Goal: Task Accomplishment & Management: Use online tool/utility

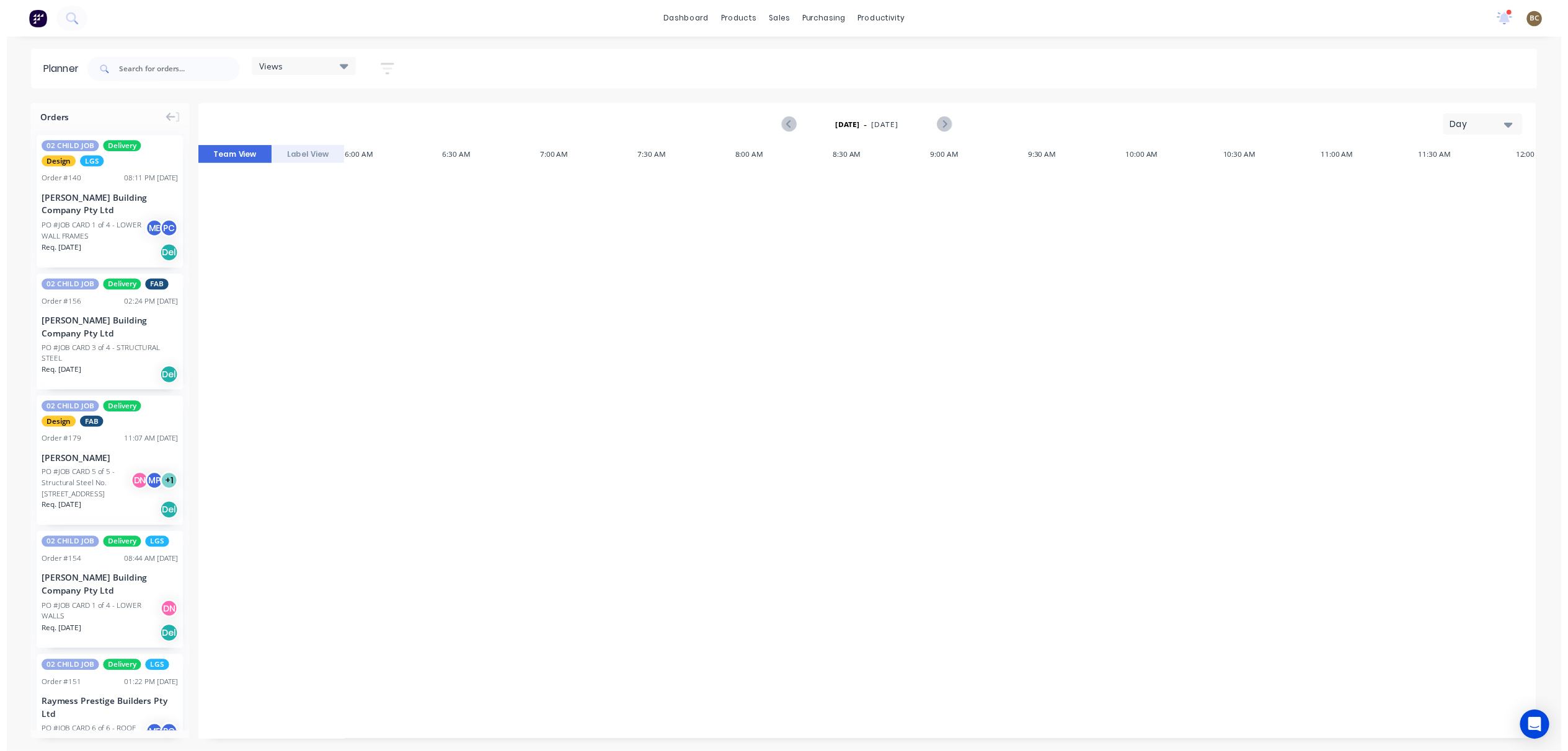
scroll to position [1621, 398]
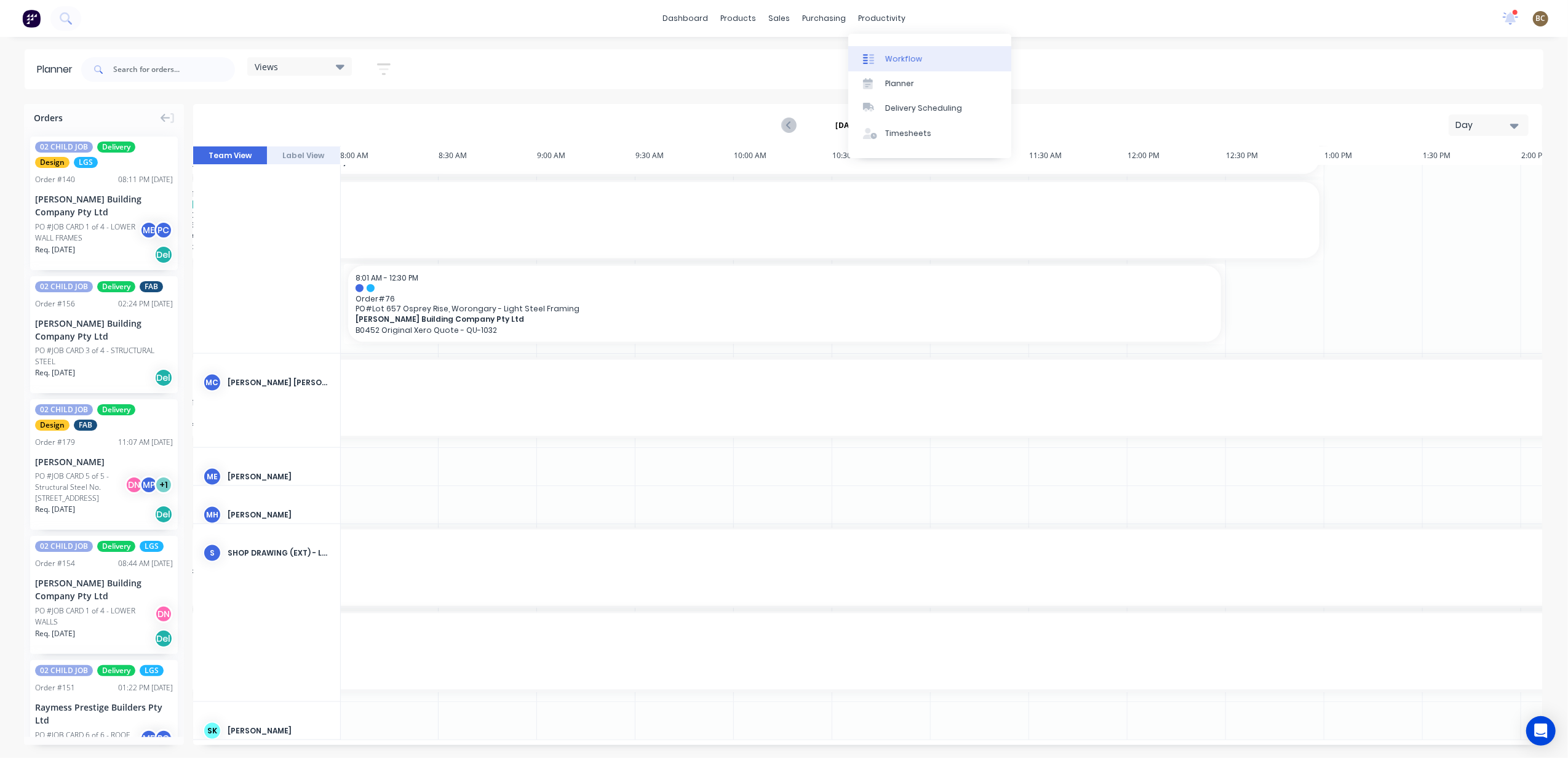
click at [898, 61] on div "Workflow" at bounding box center [903, 59] width 37 height 11
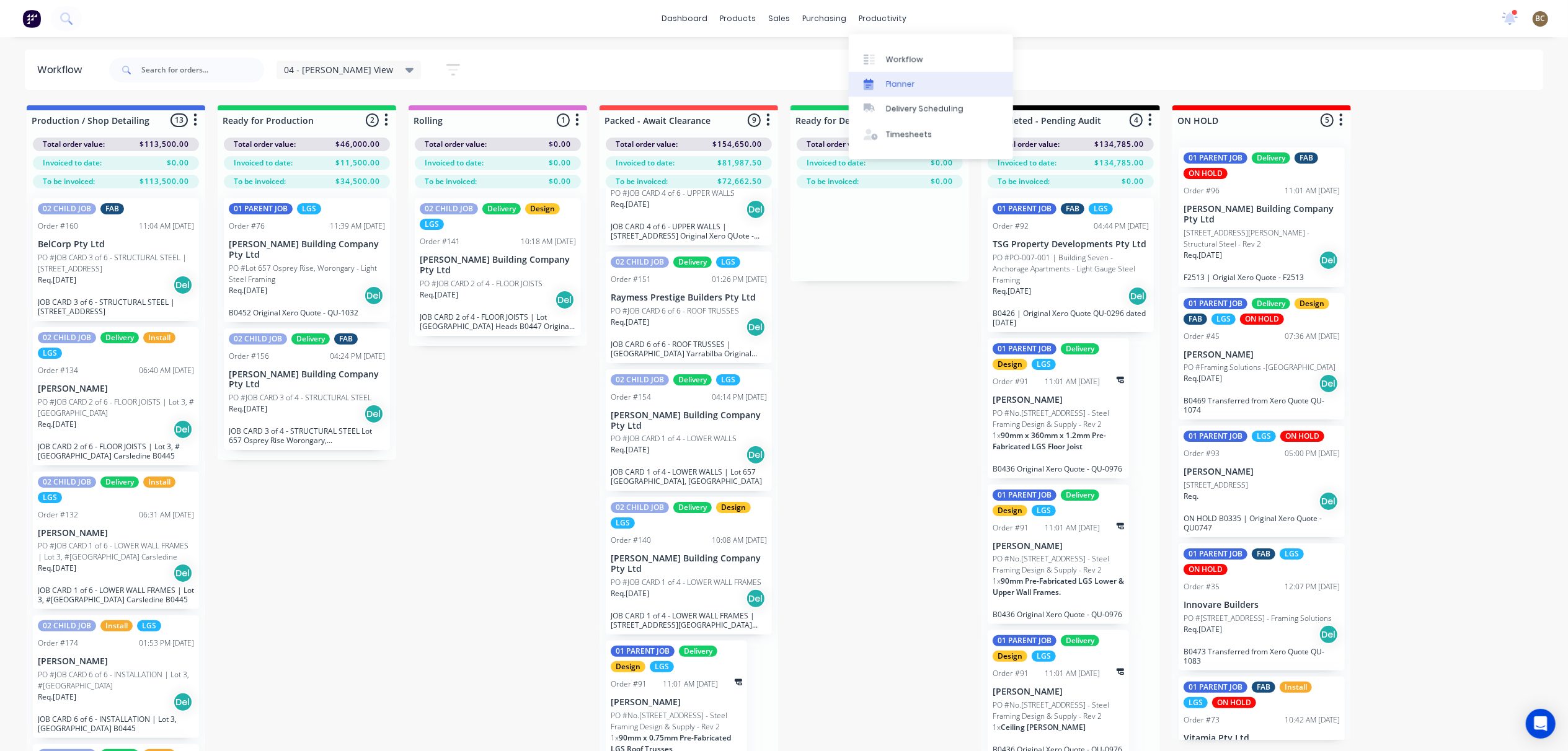
click at [930, 82] on link "Planner" at bounding box center [930, 84] width 164 height 25
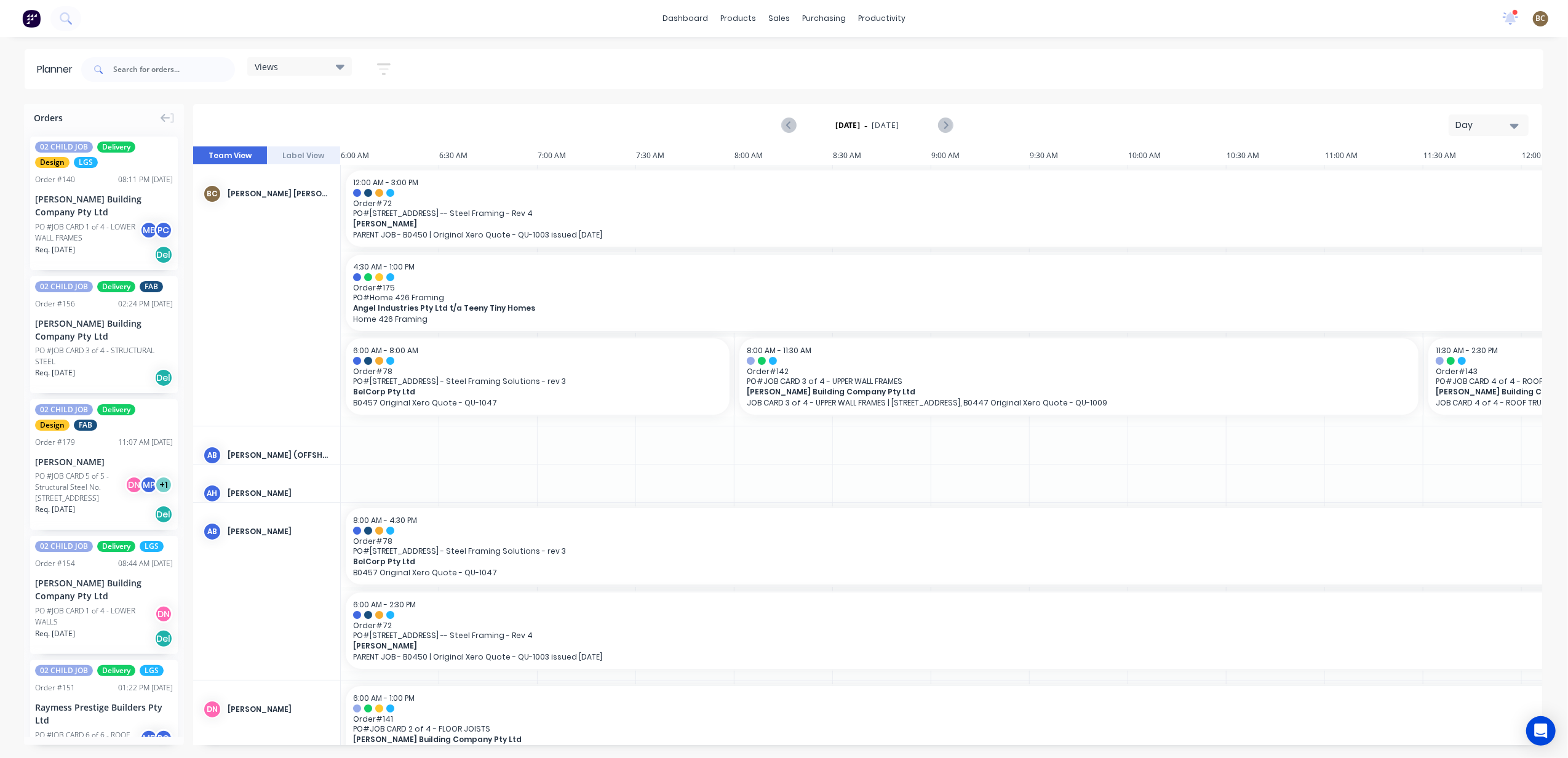
scroll to position [0, 476]
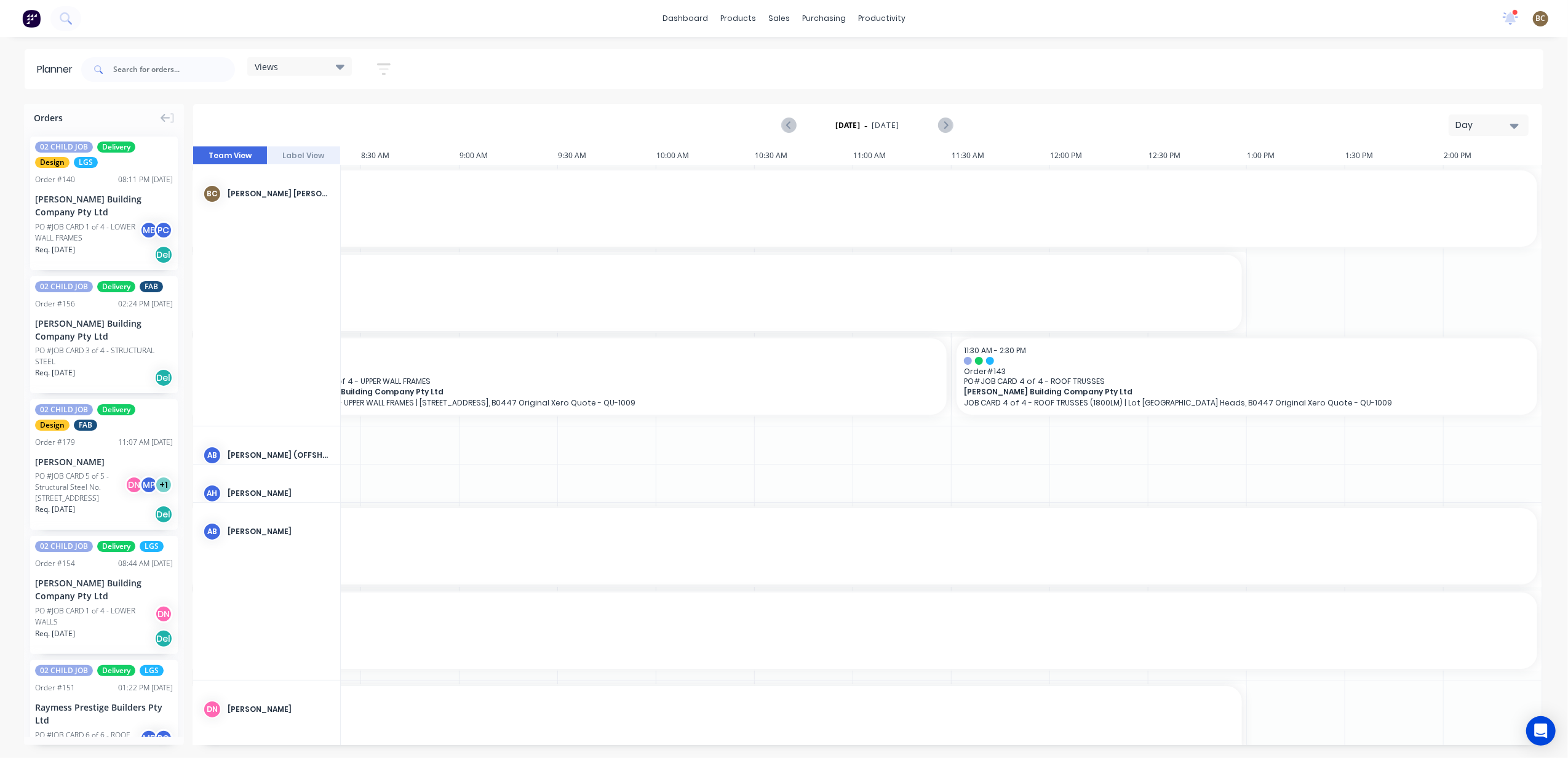
click at [303, 79] on div "Views Save new view None (Default) edit DESIGN TEAM (INTERNAL) edit ENGINEERING…" at bounding box center [300, 69] width 105 height 24
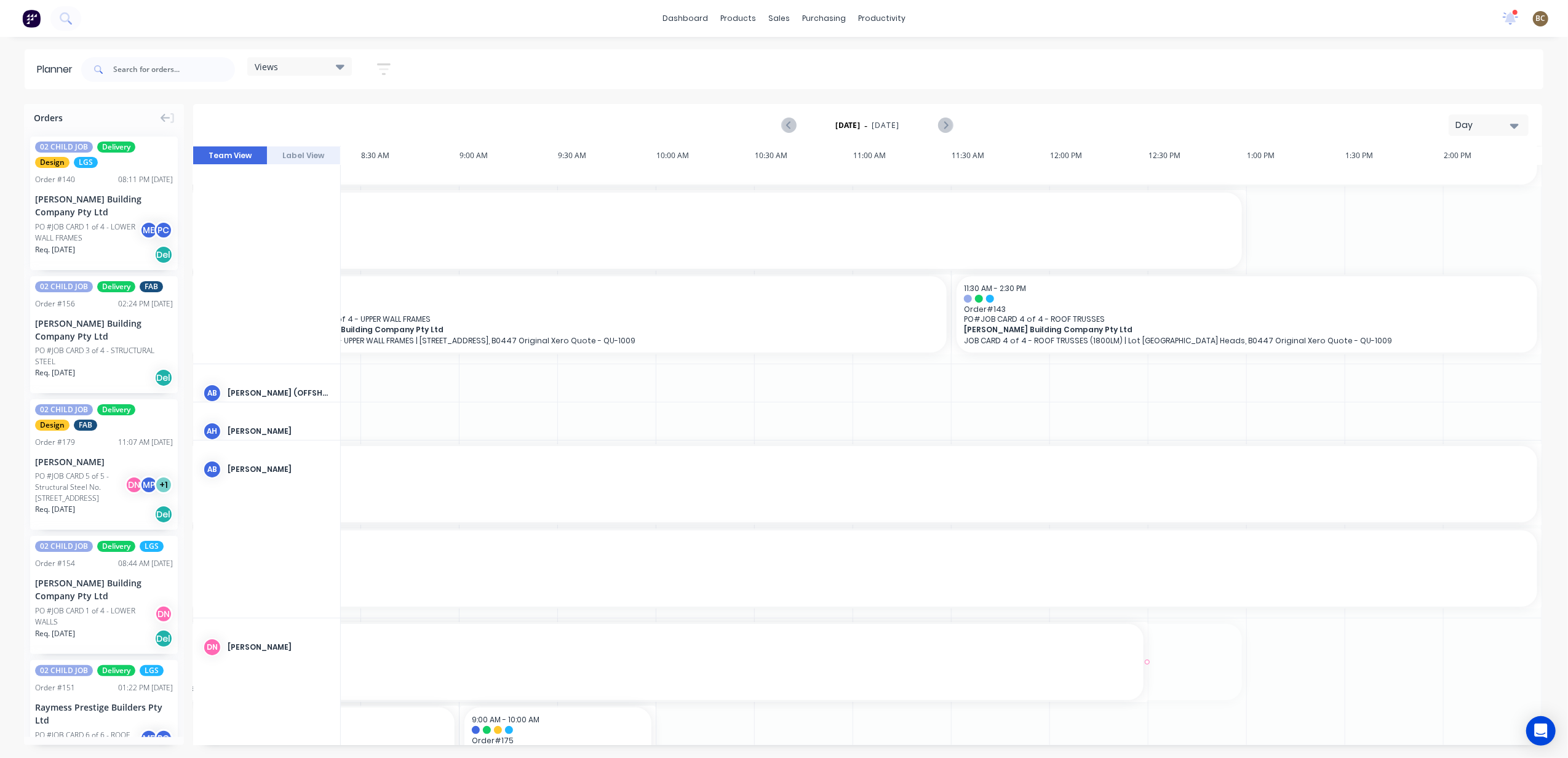
drag, startPoint x: 753, startPoint y: 739, endPoint x: 672, endPoint y: 743, distance: 81.1
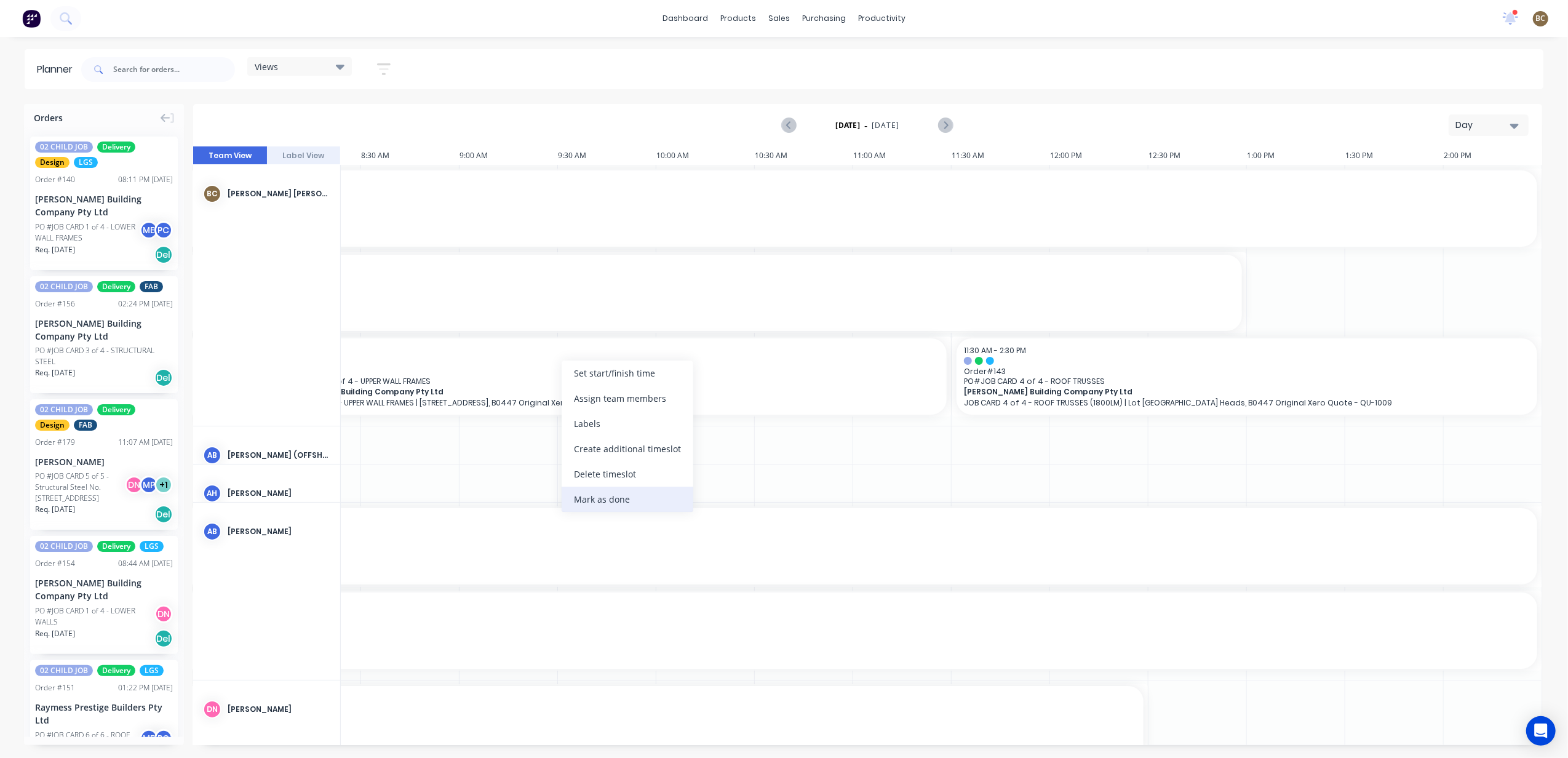
click at [655, 501] on div "Mark as done" at bounding box center [627, 499] width 132 height 25
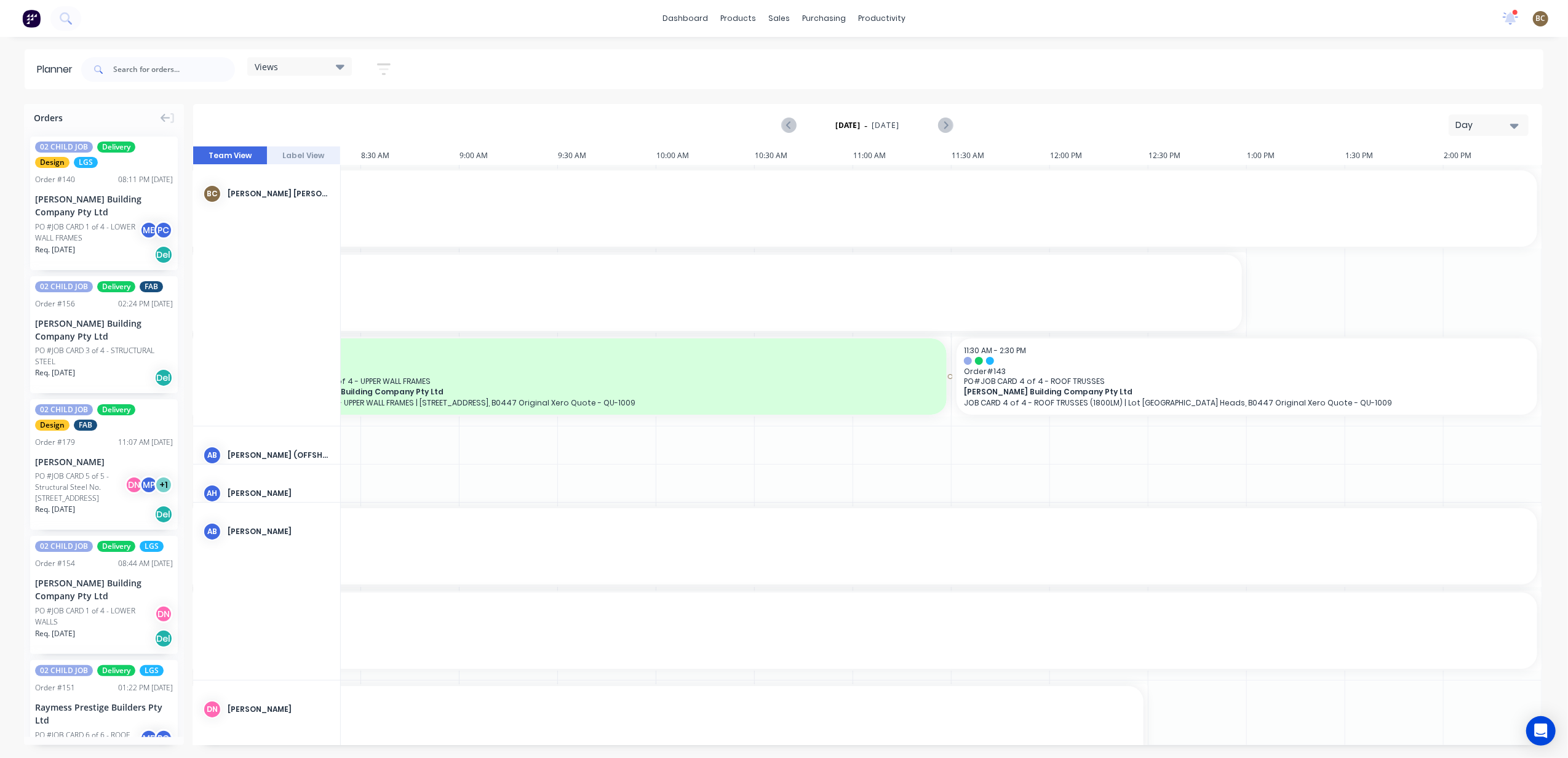
click at [578, 387] on span "[PERSON_NAME] Building Company Pty Ltd" at bounding box center [574, 391] width 598 height 9
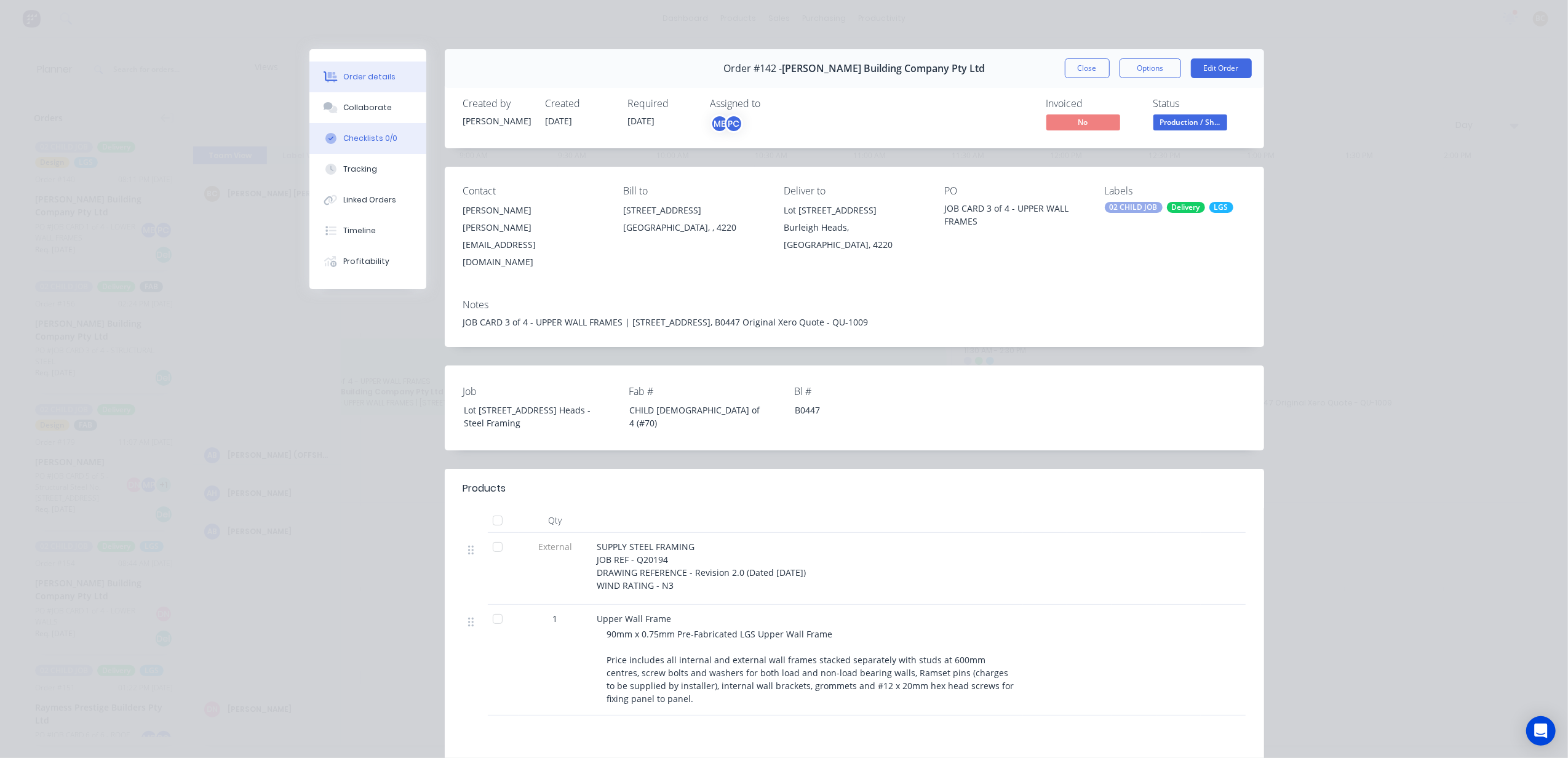
click at [367, 129] on button "Checklists 0/0" at bounding box center [367, 138] width 117 height 31
type textarea "x"
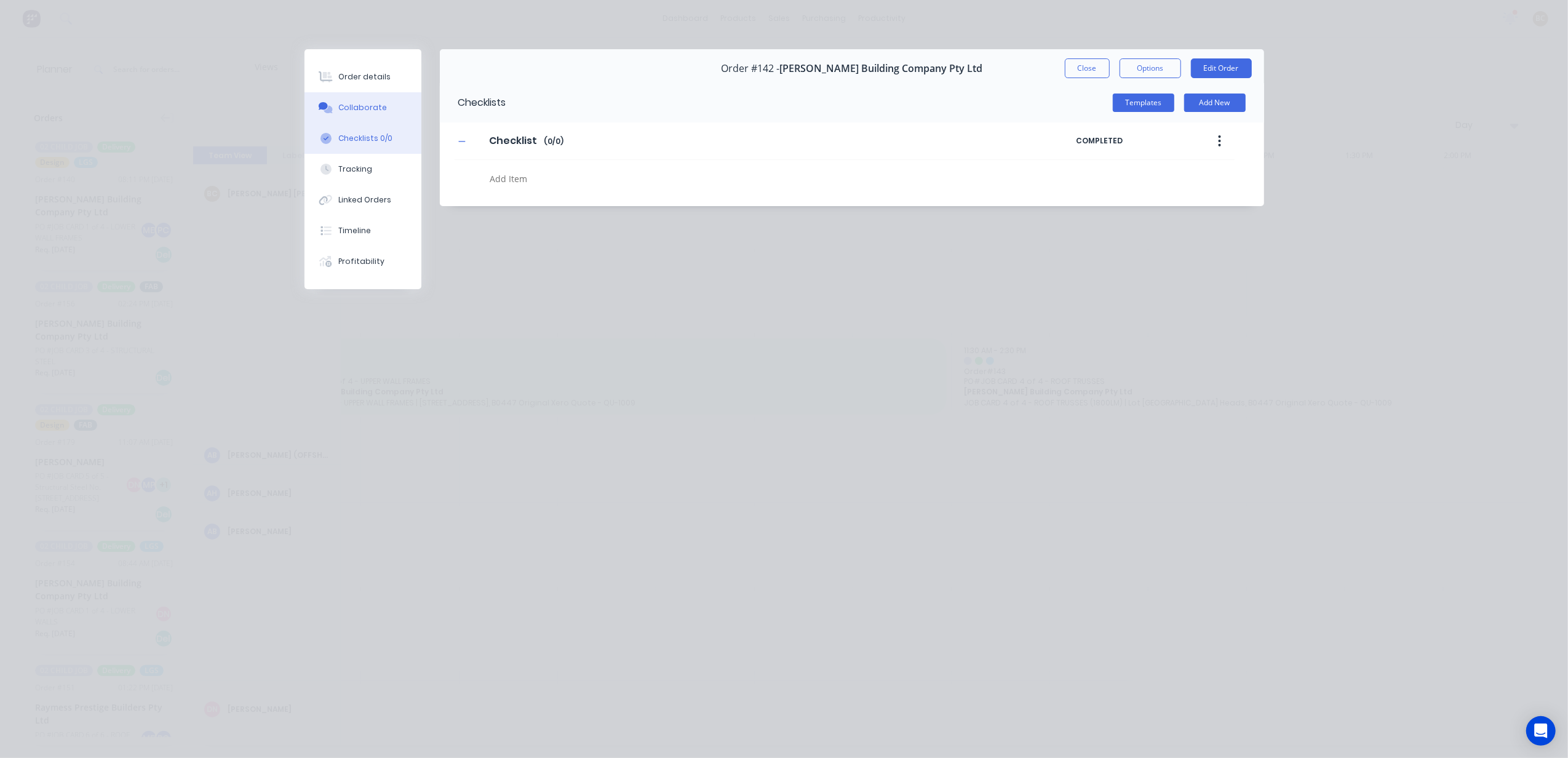
click at [375, 112] on div "Collaborate" at bounding box center [362, 108] width 48 height 11
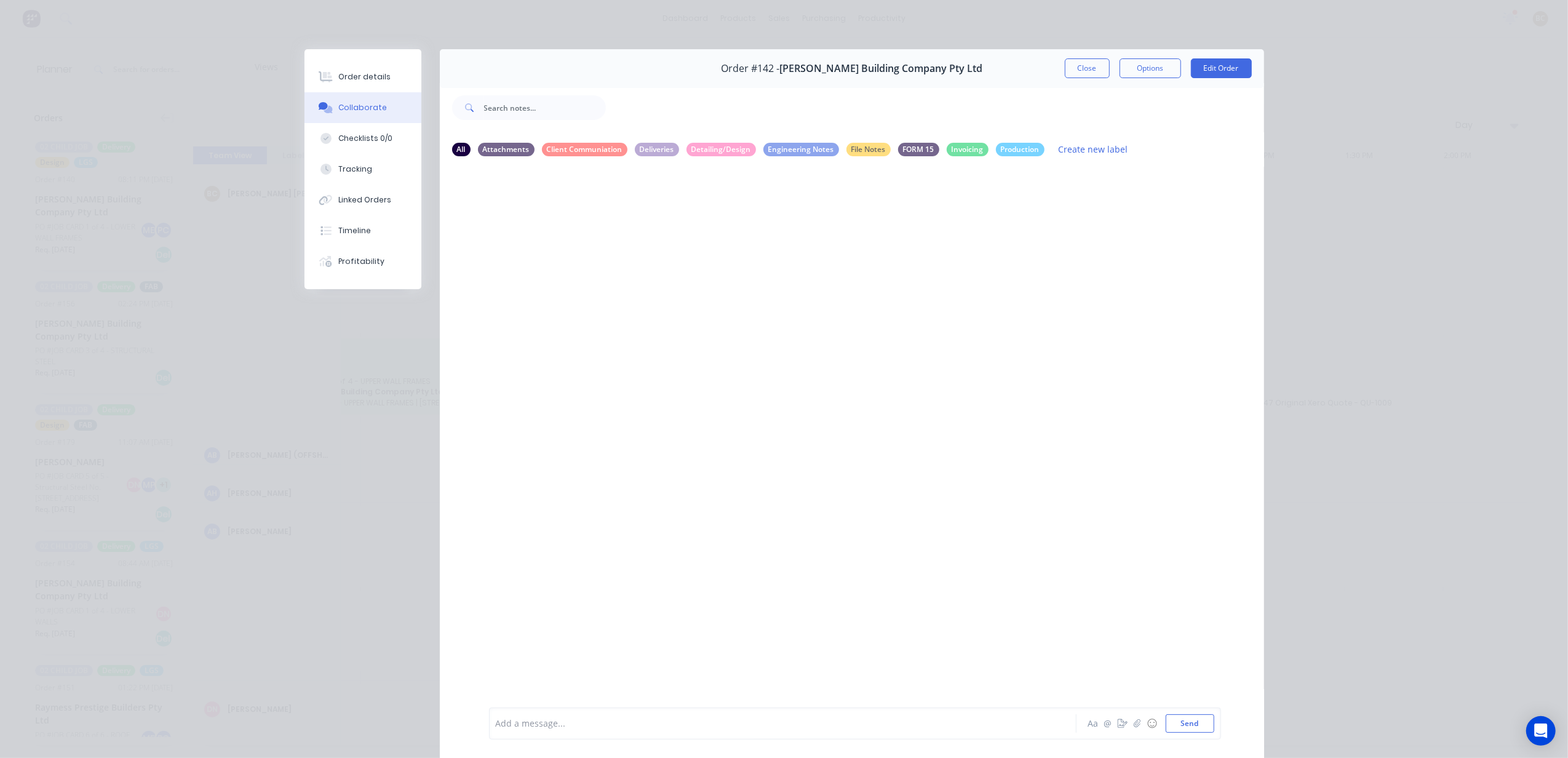
click at [609, 710] on div "Add a message... Aa @ ☺ Send" at bounding box center [854, 723] width 732 height 32
click at [603, 721] on div at bounding box center [766, 724] width 538 height 13
click at [1187, 724] on button "Send" at bounding box center [1189, 724] width 48 height 19
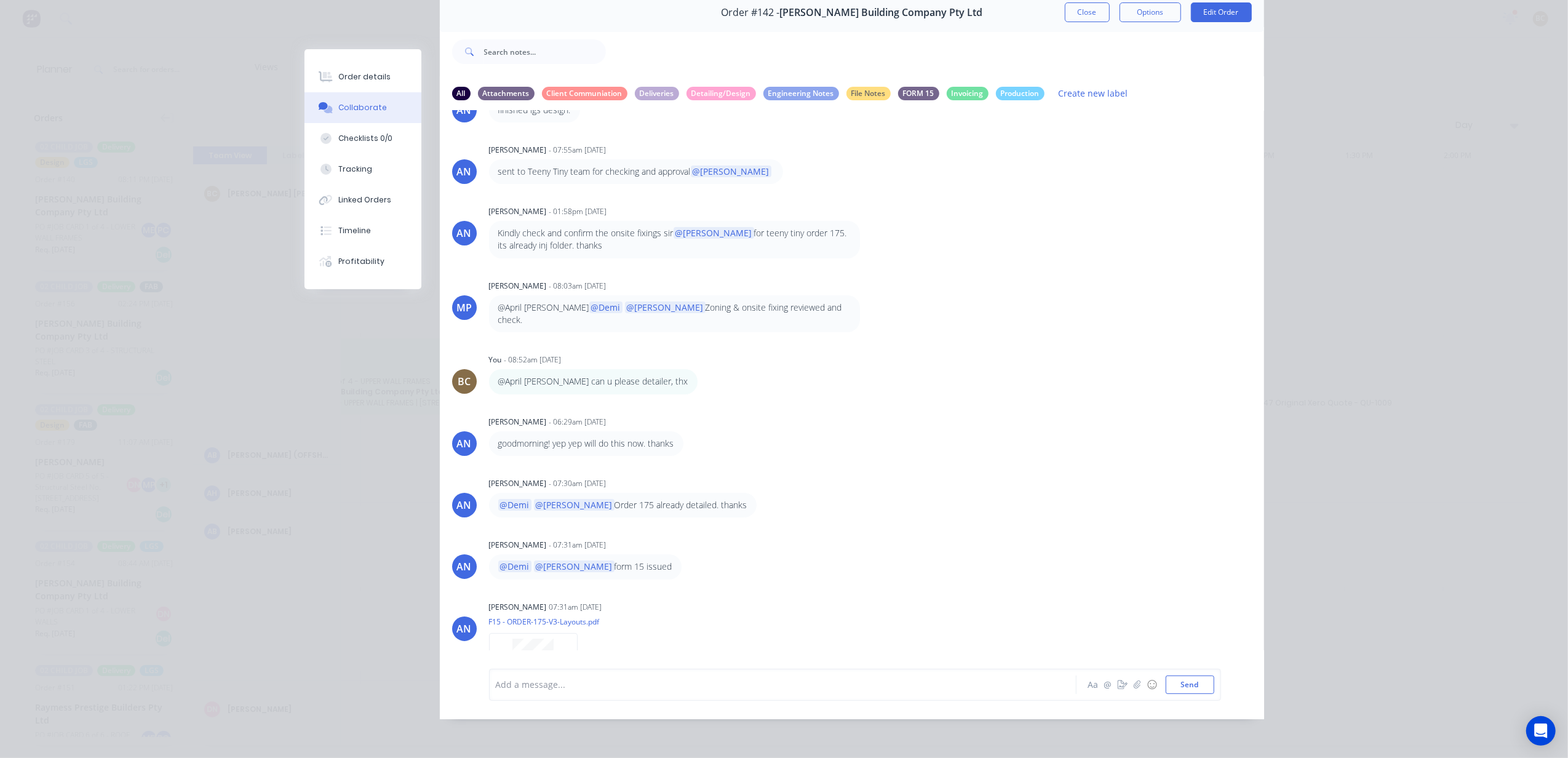
scroll to position [0, 0]
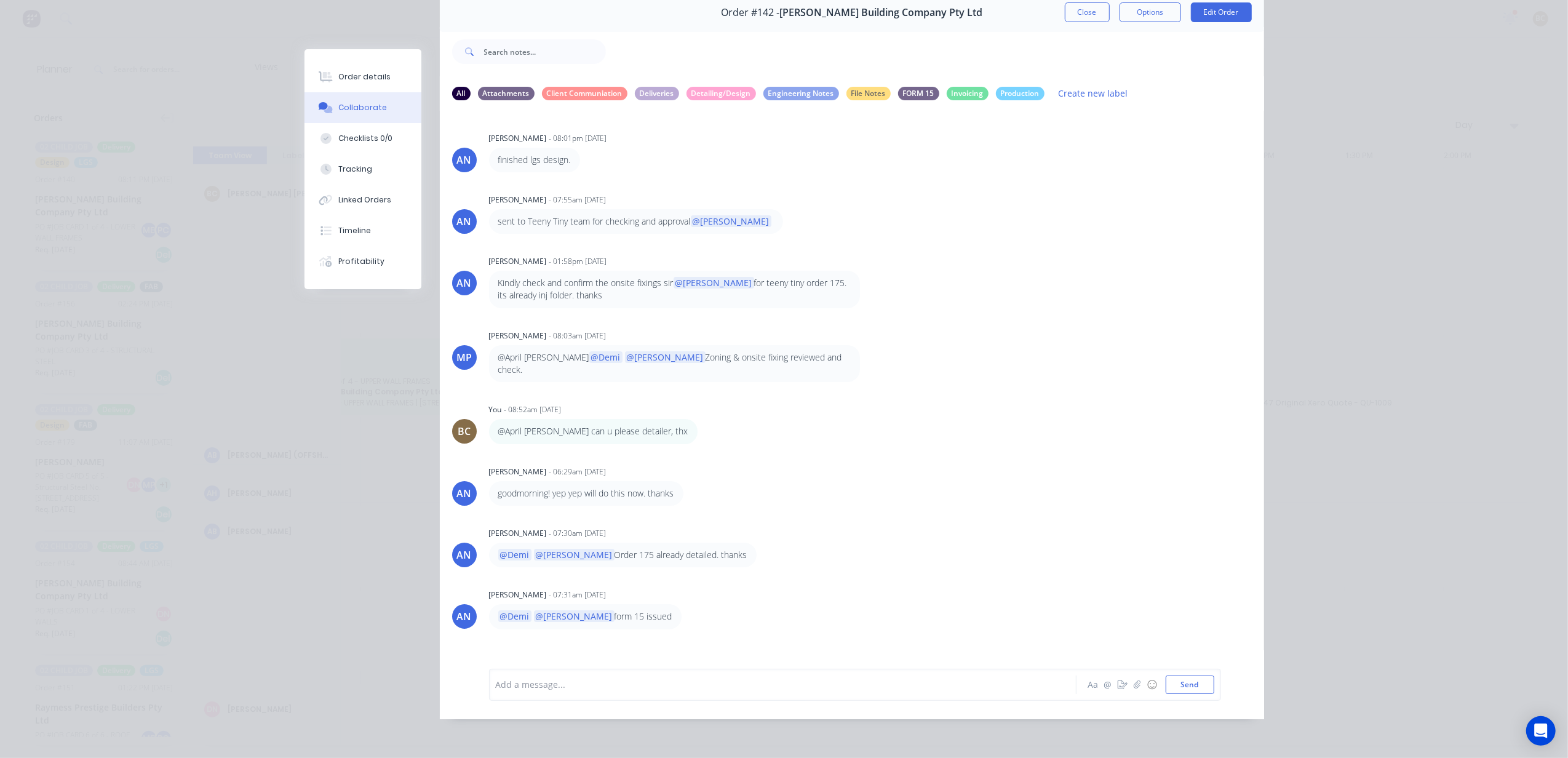
click at [357, 116] on button "Collaborate" at bounding box center [363, 108] width 117 height 31
click at [456, 92] on div "All" at bounding box center [461, 92] width 19 height 14
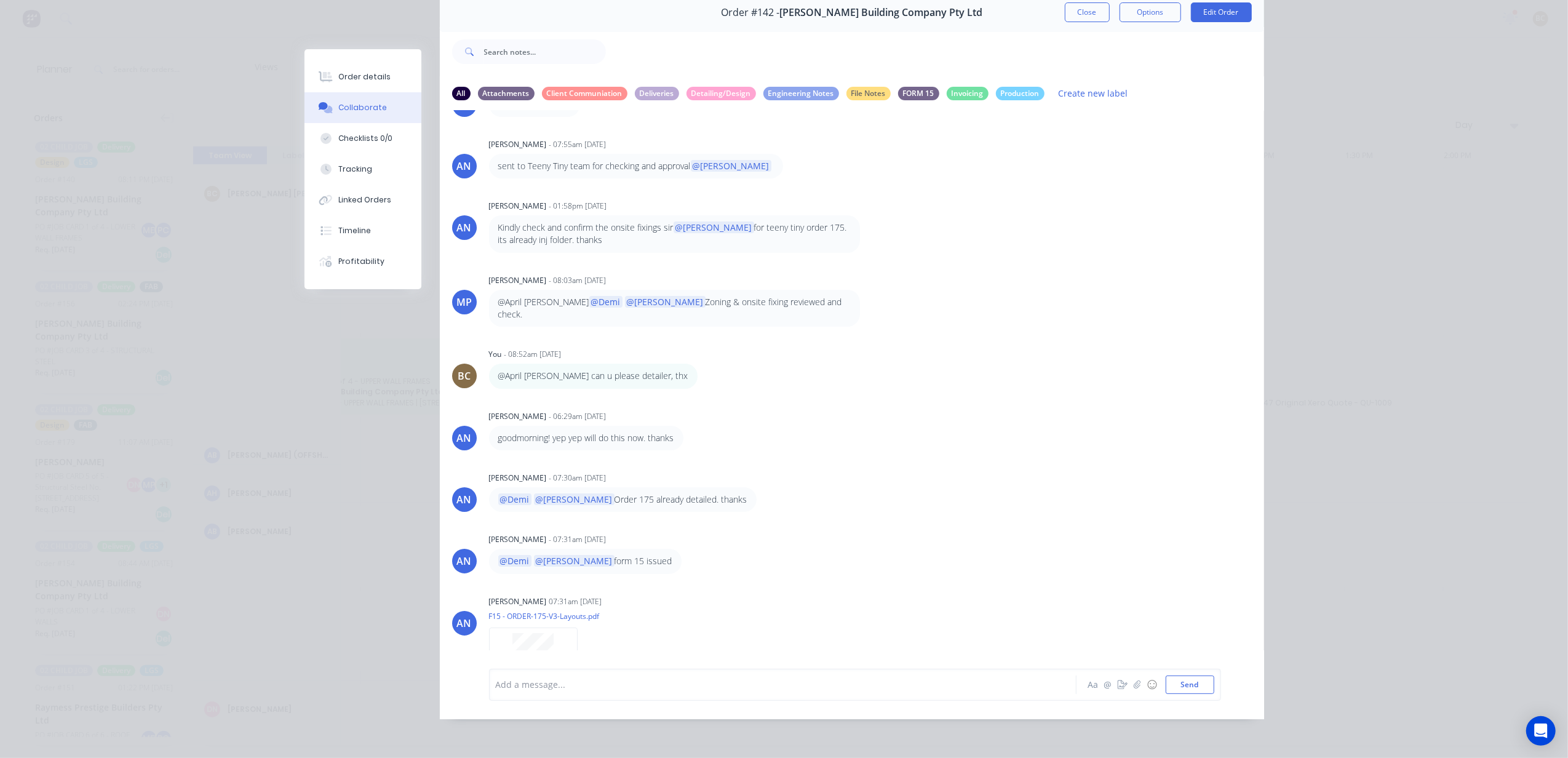
scroll to position [106, 0]
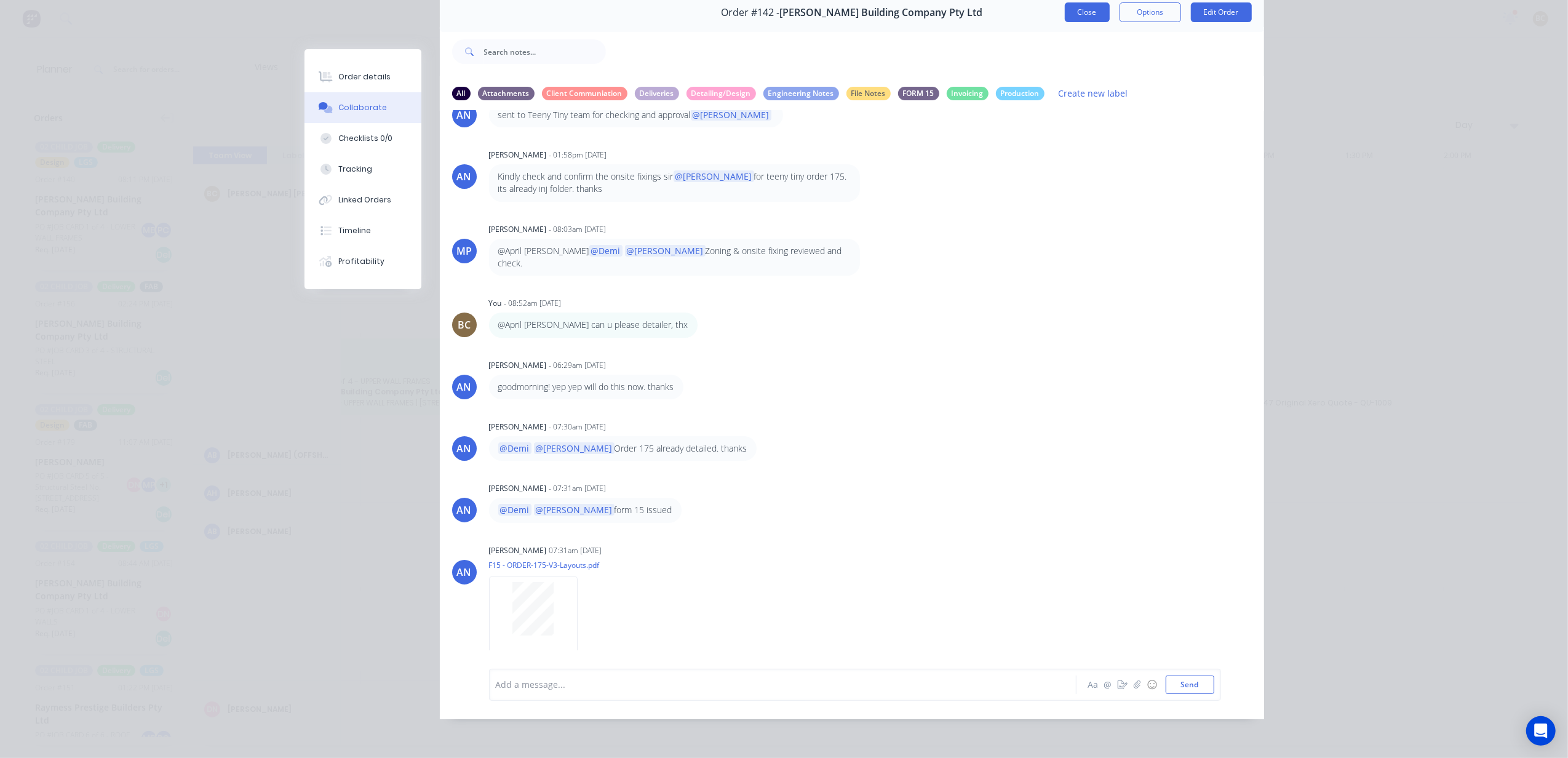
click at [1065, 11] on button "Close" at bounding box center [1087, 12] width 45 height 20
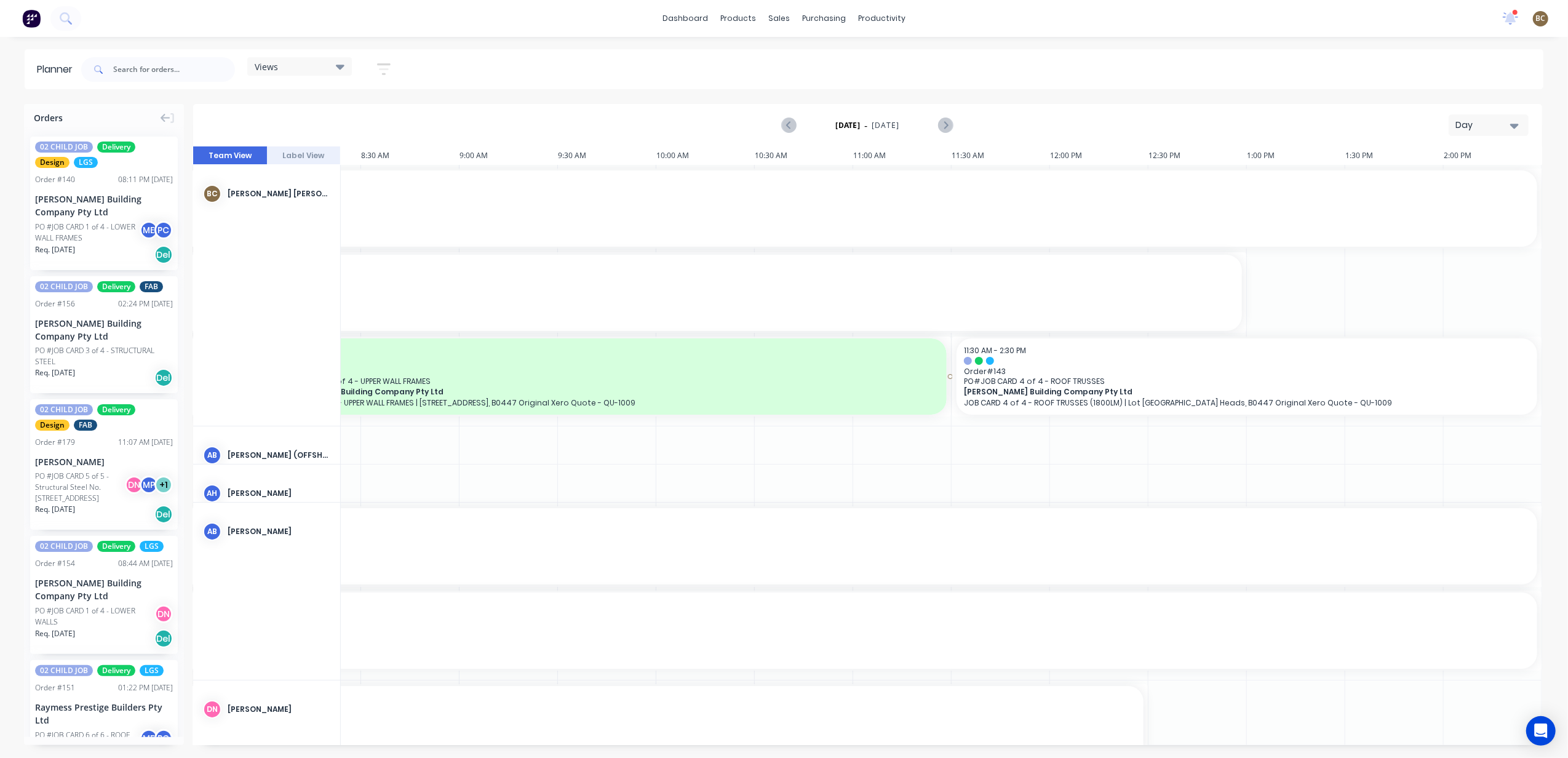
click at [461, 387] on span "[PERSON_NAME] Building Company Pty Ltd" at bounding box center [574, 391] width 598 height 9
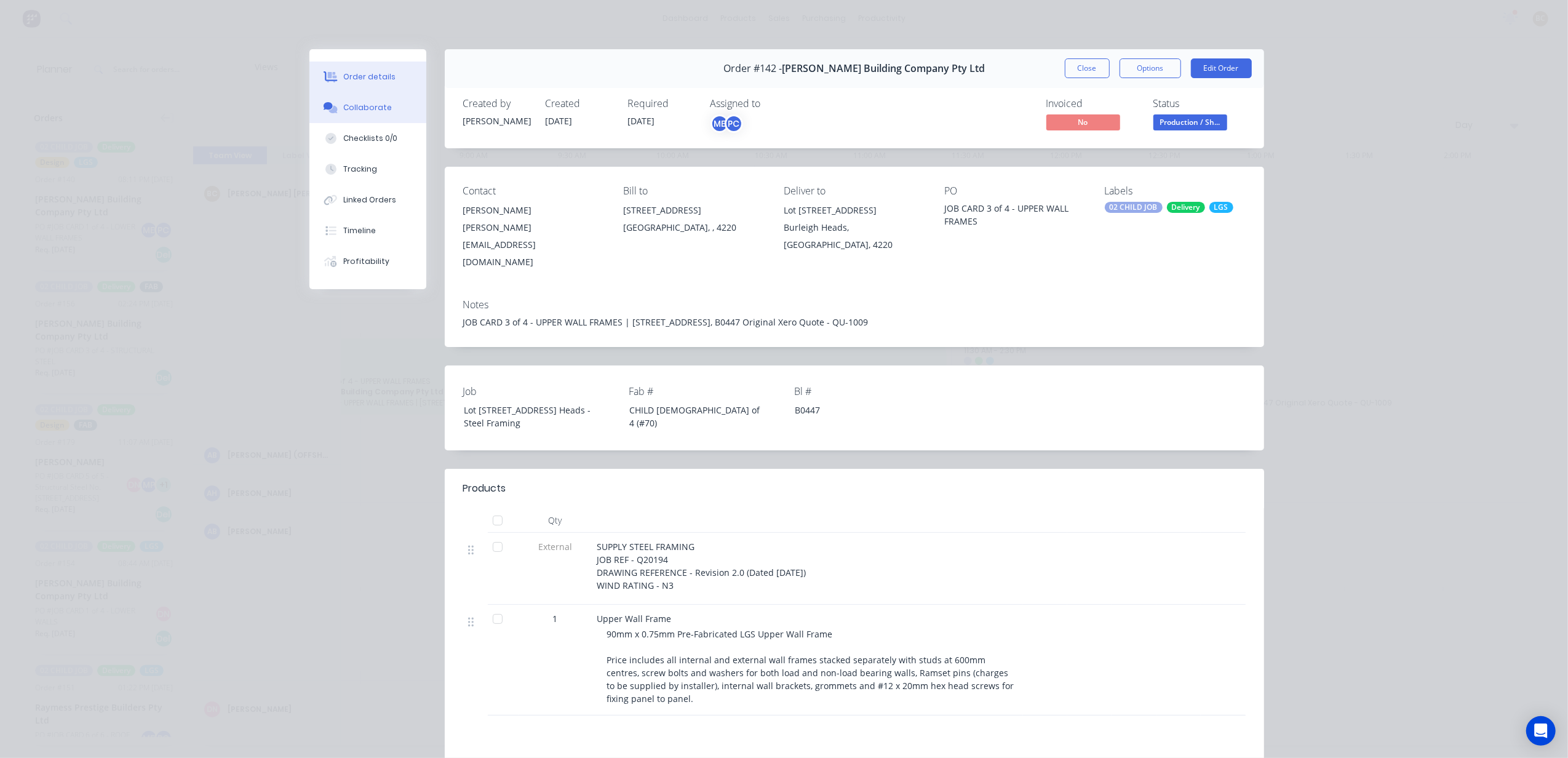
click at [348, 112] on div "Collaborate" at bounding box center [367, 108] width 48 height 11
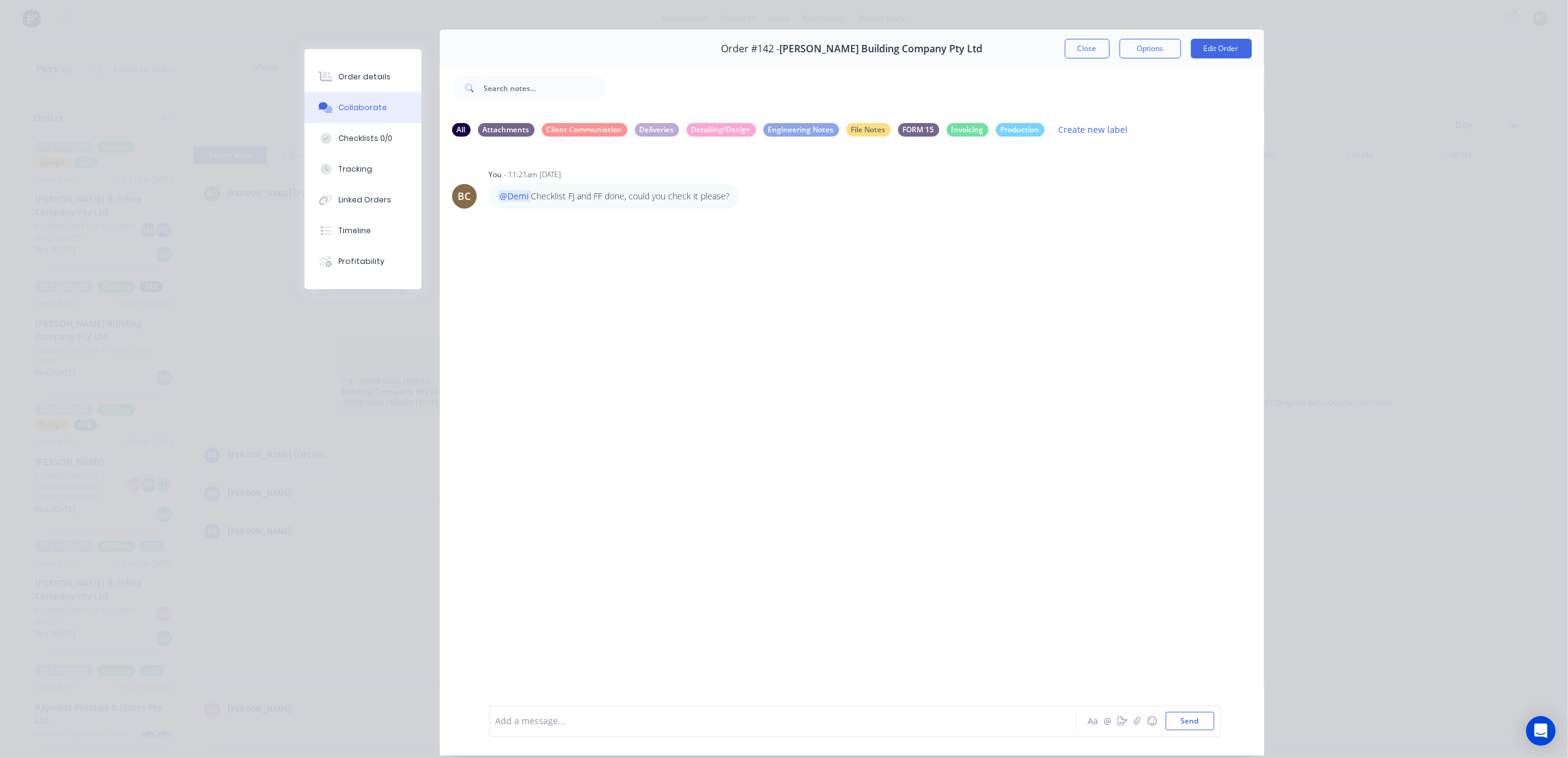
scroll to position [0, 0]
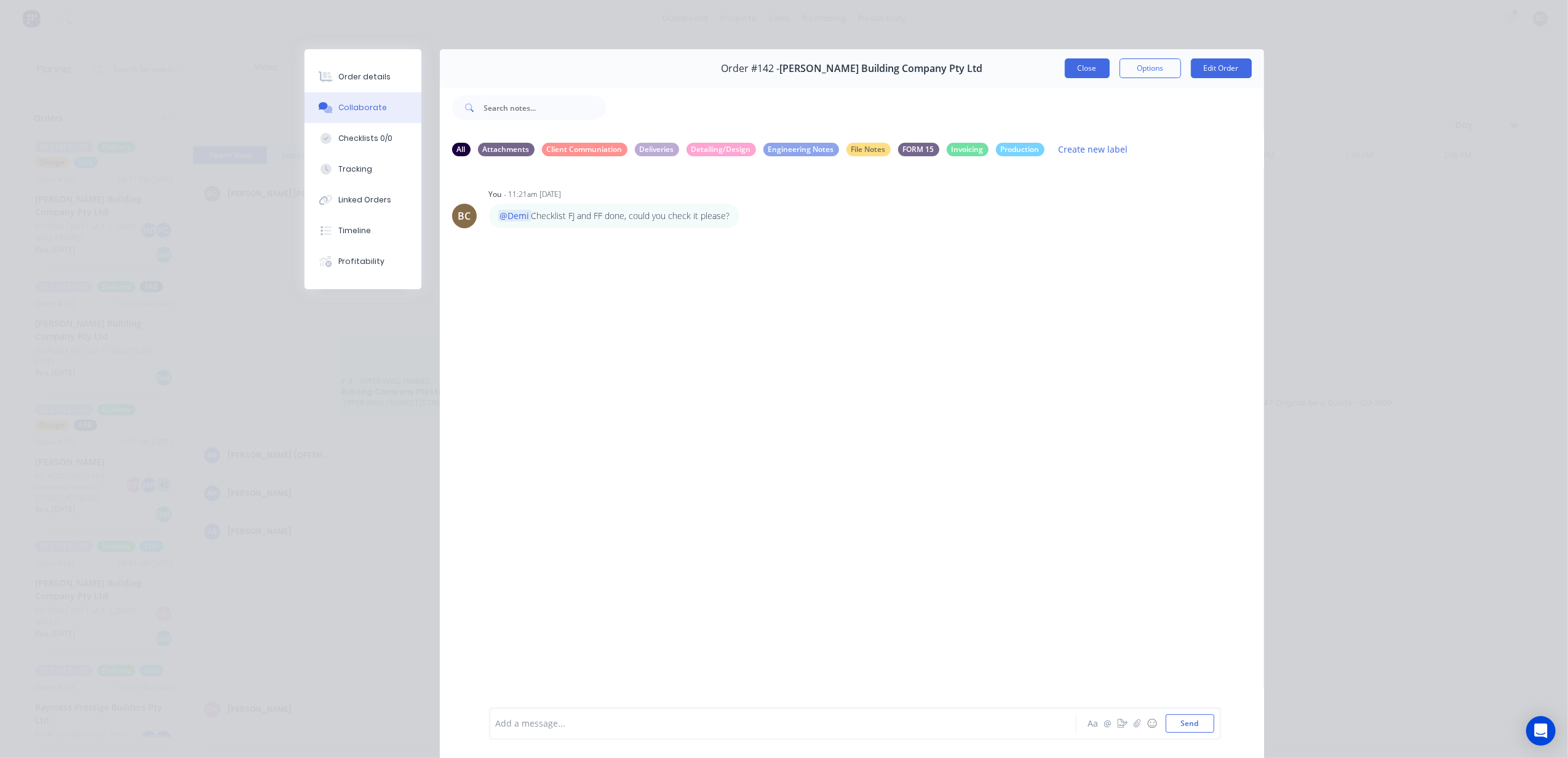
click at [1065, 75] on button "Close" at bounding box center [1087, 68] width 45 height 20
